Goal: Check status: Check status

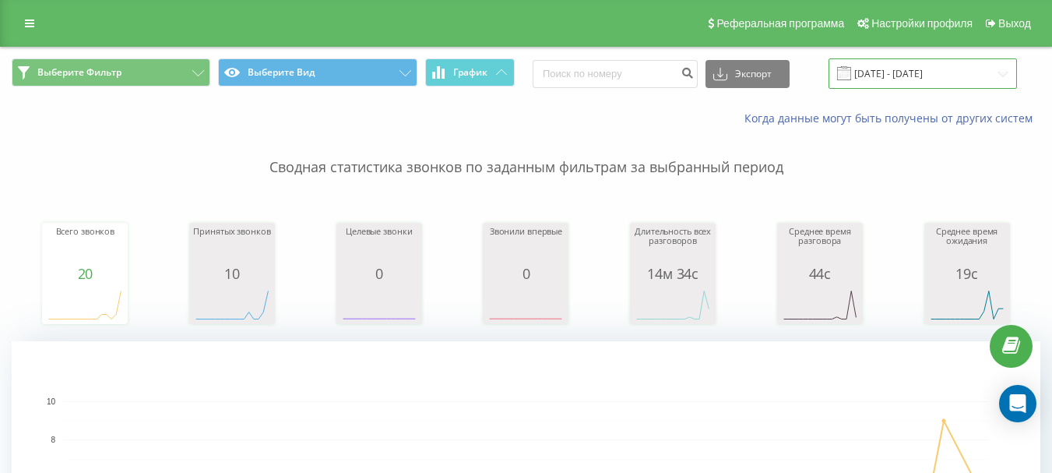
click at [879, 84] on input "[DATE] - [DATE]" at bounding box center [923, 73] width 188 height 30
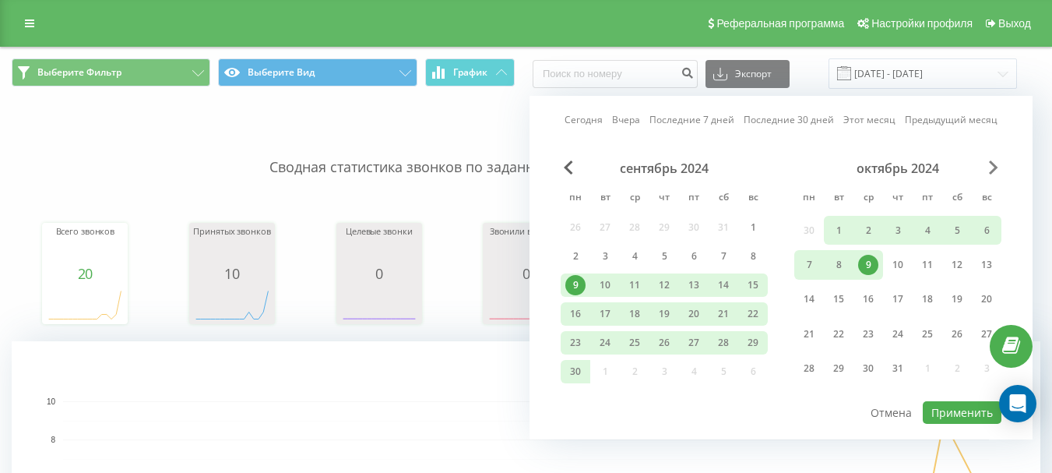
click at [992, 164] on span "В следующем месяце" at bounding box center [993, 167] width 9 height 14
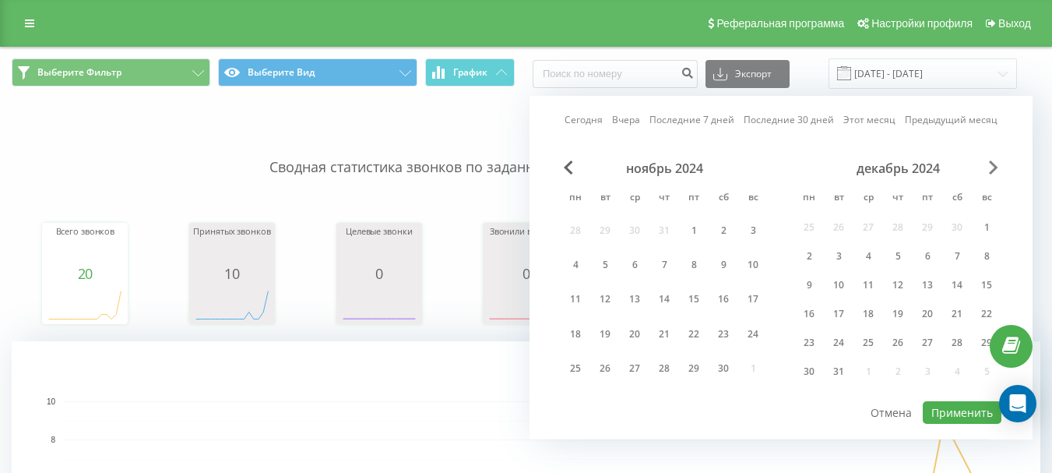
click at [992, 165] on span "В следующем месяце" at bounding box center [993, 167] width 9 height 14
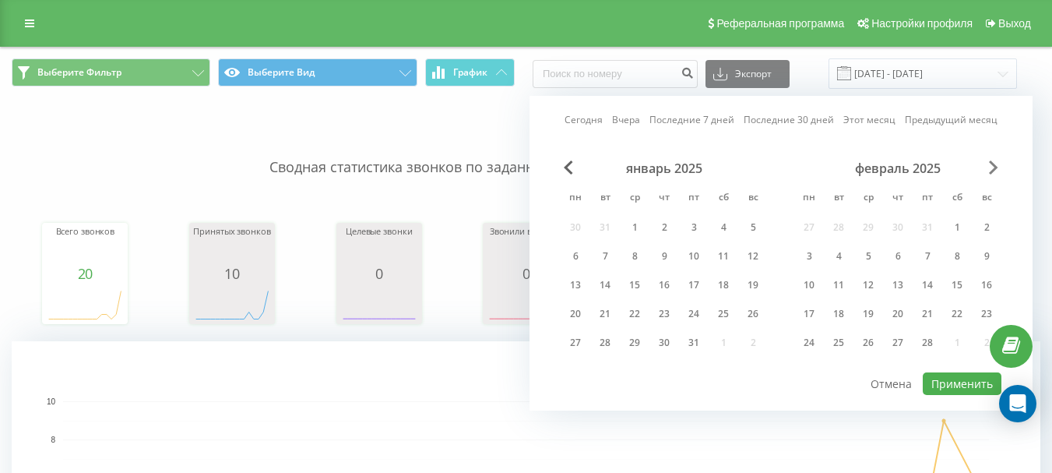
click at [992, 165] on span "В следующем месяце" at bounding box center [993, 167] width 9 height 14
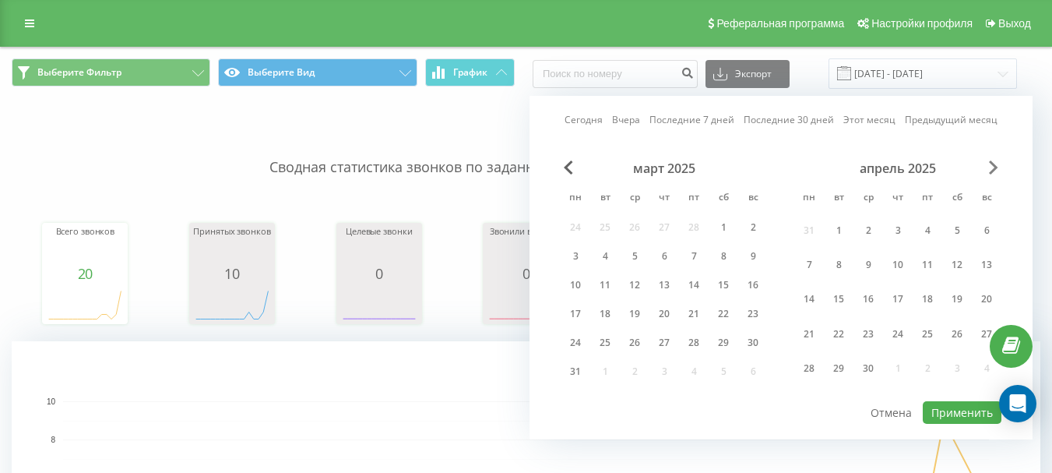
click at [992, 165] on span "В следующем месяце" at bounding box center [993, 167] width 9 height 14
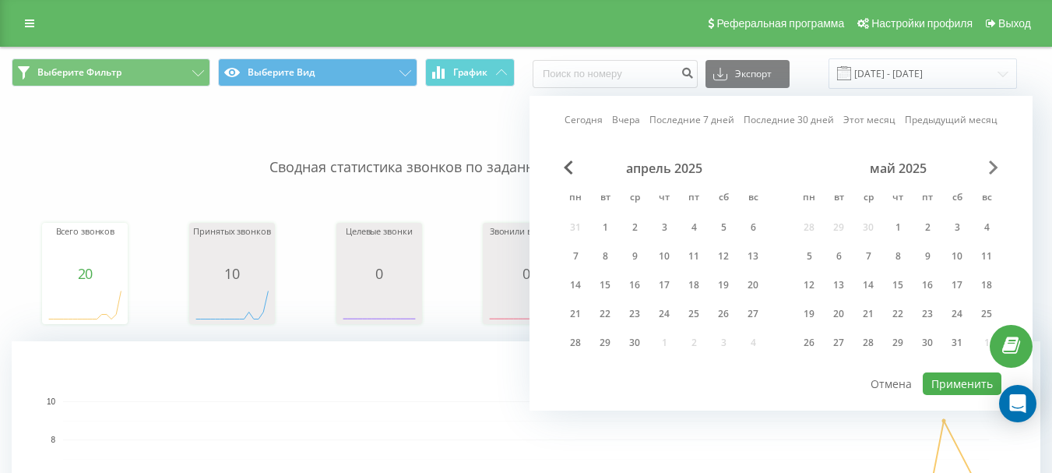
click at [992, 165] on span "В следующем месяце" at bounding box center [993, 167] width 9 height 14
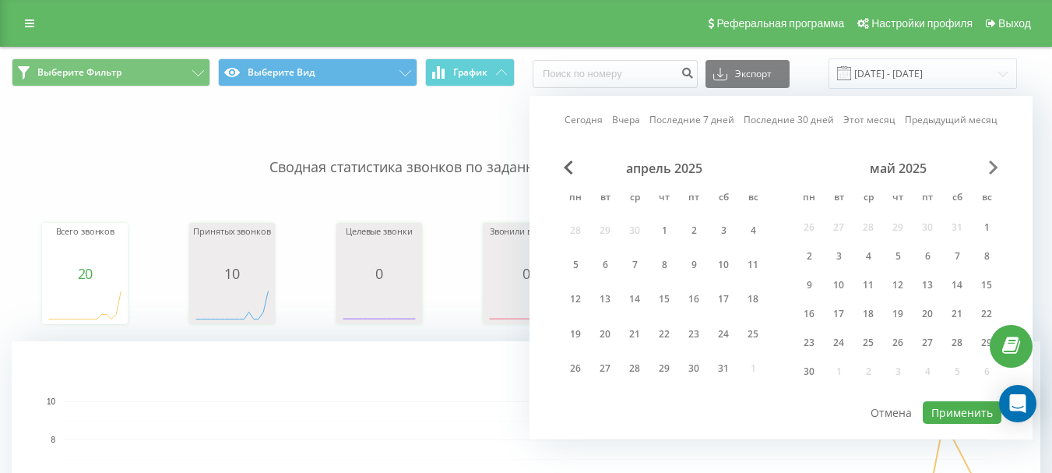
click at [992, 165] on span "В следующем месяце" at bounding box center [993, 167] width 9 height 14
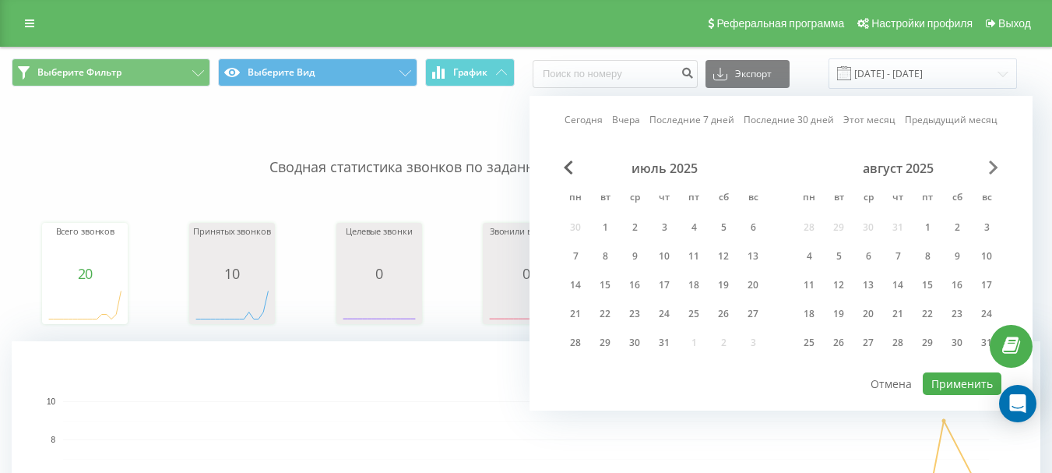
click at [992, 165] on span "В следующем месяце" at bounding box center [993, 167] width 9 height 14
click at [567, 167] on span "Предыдущий месяц" at bounding box center [568, 167] width 9 height 14
click at [635, 315] on font "20" at bounding box center [634, 313] width 11 height 13
click at [943, 382] on font "Применить" at bounding box center [962, 383] width 62 height 15
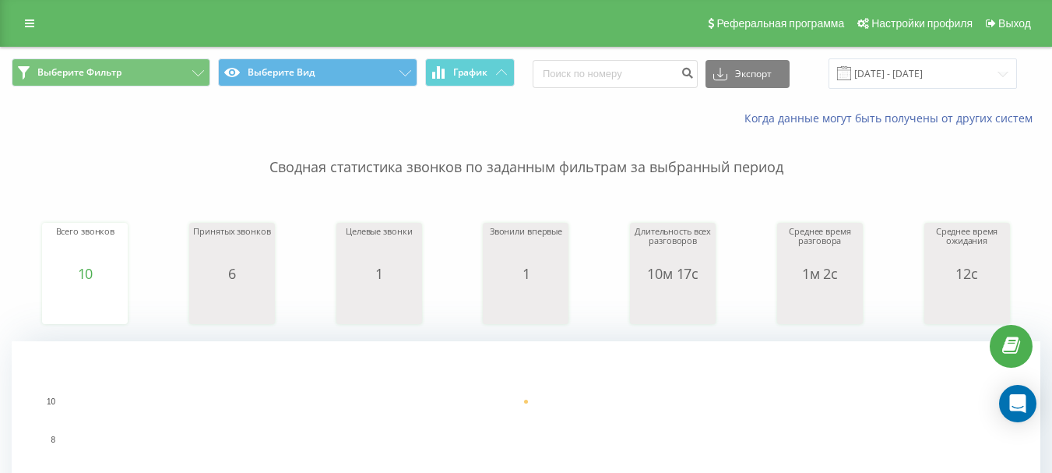
click at [104, 56] on div "Выберите Фильтр Выберите Вид График Экспорт .csv .xls .xlsx [DATE] - [DATE]" at bounding box center [526, 74] width 1051 height 52
click at [115, 63] on button "Выберите Фильтр" at bounding box center [111, 72] width 199 height 28
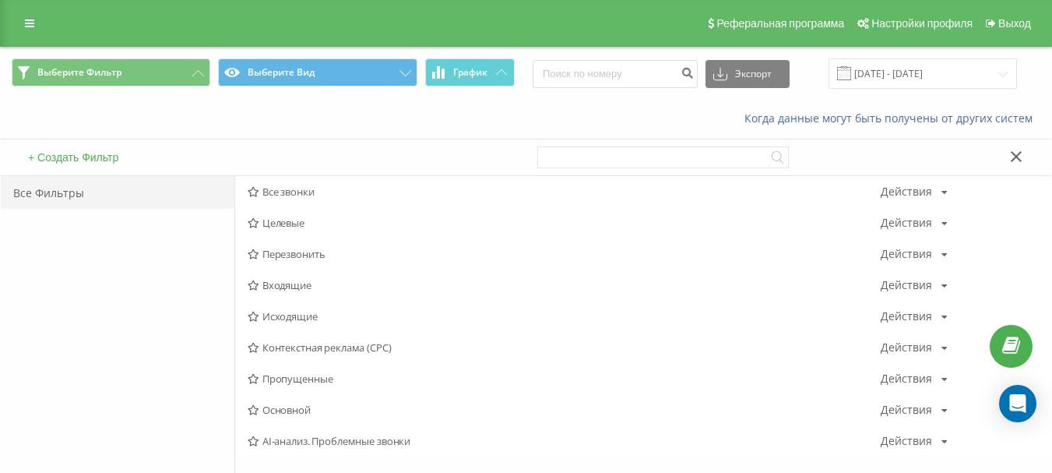
click at [292, 316] on font "Исходящие" at bounding box center [289, 316] width 55 height 14
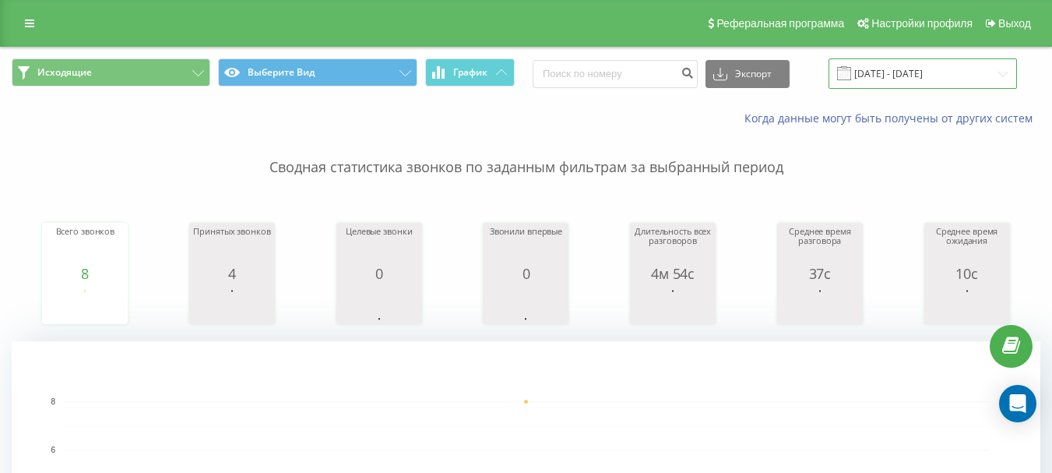
click at [907, 69] on input "[DATE] - [DATE]" at bounding box center [923, 73] width 188 height 30
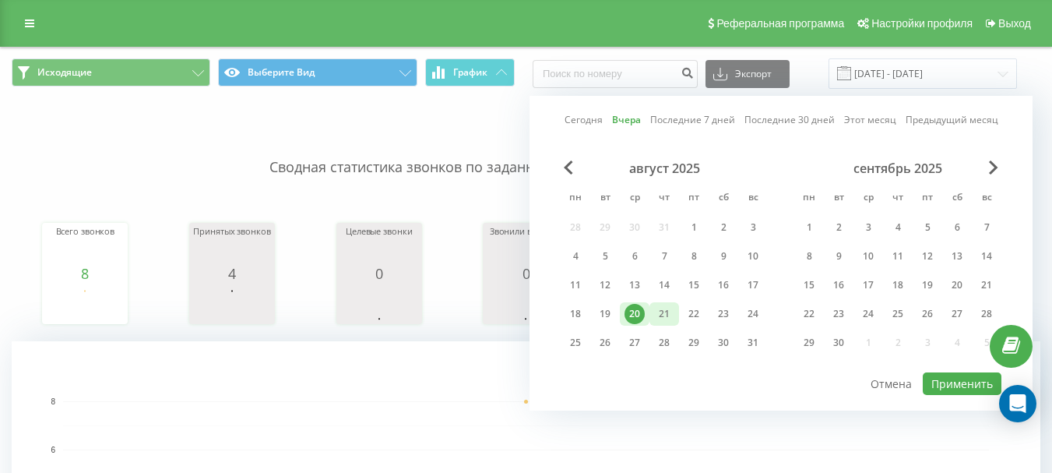
click at [673, 308] on div "21" at bounding box center [664, 314] width 20 height 20
click at [978, 382] on font "Применить" at bounding box center [962, 383] width 62 height 15
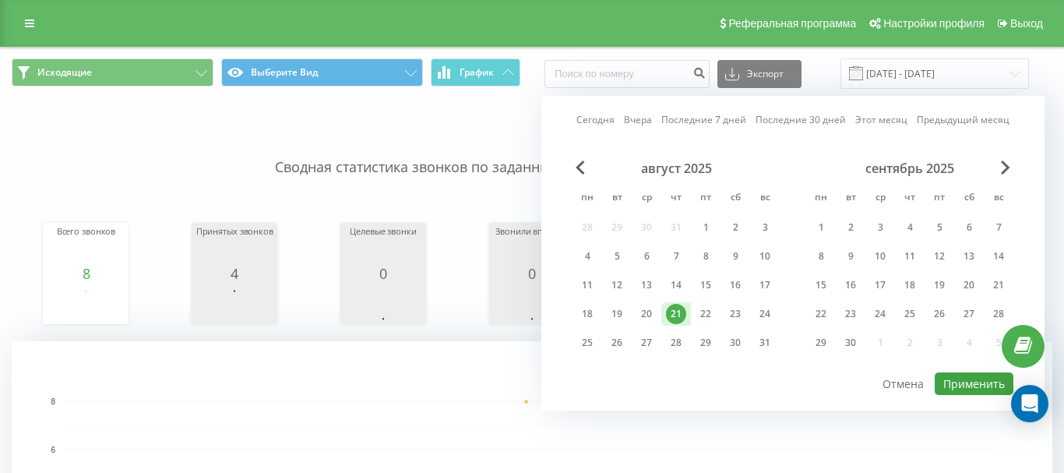
type input "[DATE] - [DATE]"
